Goal: Transaction & Acquisition: Purchase product/service

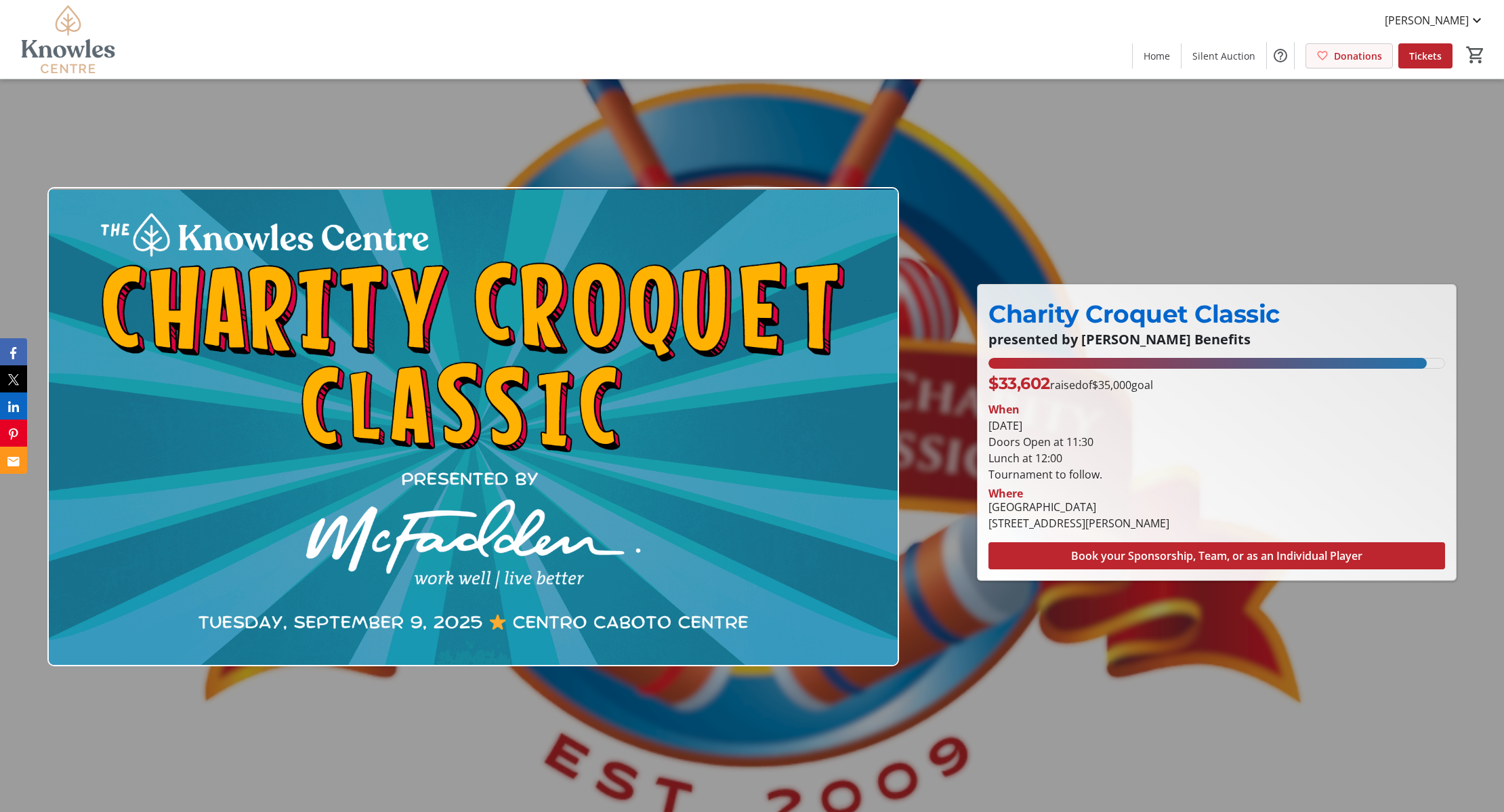
click at [1336, 55] on span "Donations" at bounding box center [1357, 55] width 49 height 14
drag, startPoint x: 1336, startPoint y: 65, endPoint x: 1327, endPoint y: 65, distance: 9.0
click at [1335, 66] on span at bounding box center [1349, 55] width 86 height 32
